Goal: Task Accomplishment & Management: Complete application form

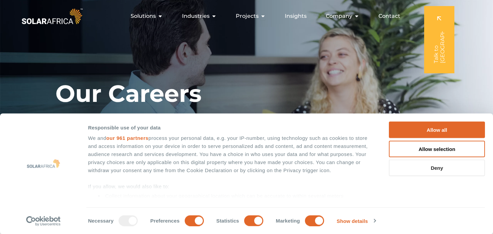
click at [435, 164] on button "Deny" at bounding box center [437, 167] width 96 height 16
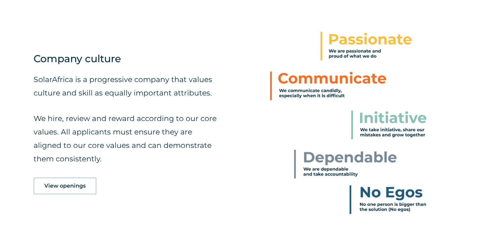
scroll to position [282, 0]
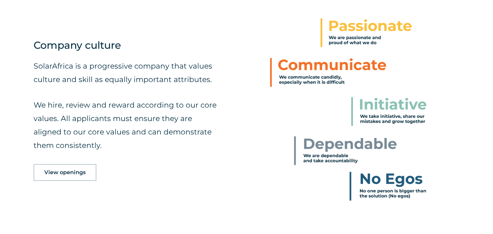
click at [60, 174] on span "View openings" at bounding box center [64, 172] width 41 height 5
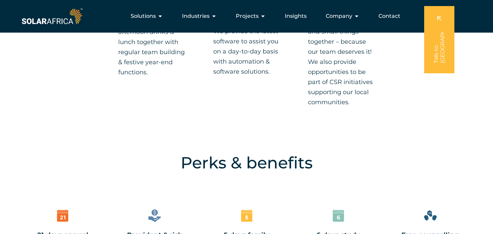
scroll to position [502, 0]
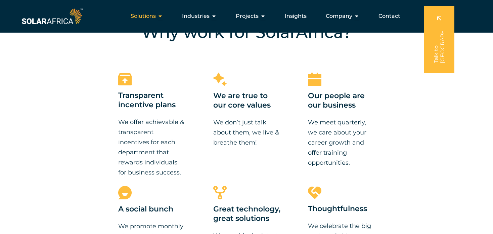
click at [162, 16] on icon "Menu" at bounding box center [159, 15] width 5 height 5
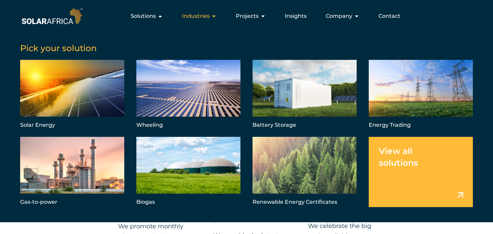
click at [215, 17] on icon "Menu" at bounding box center [213, 15] width 5 height 5
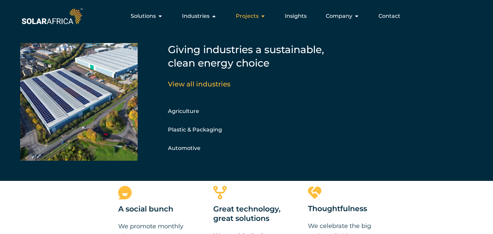
click at [262, 16] on icon "Menu" at bounding box center [262, 15] width 5 height 5
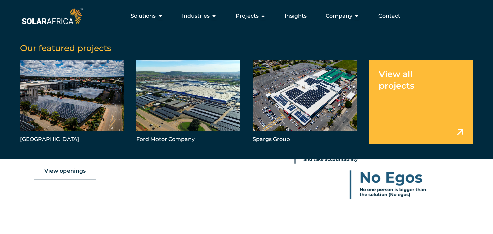
scroll to position [282, 0]
